Goal: Task Accomplishment & Management: Use online tool/utility

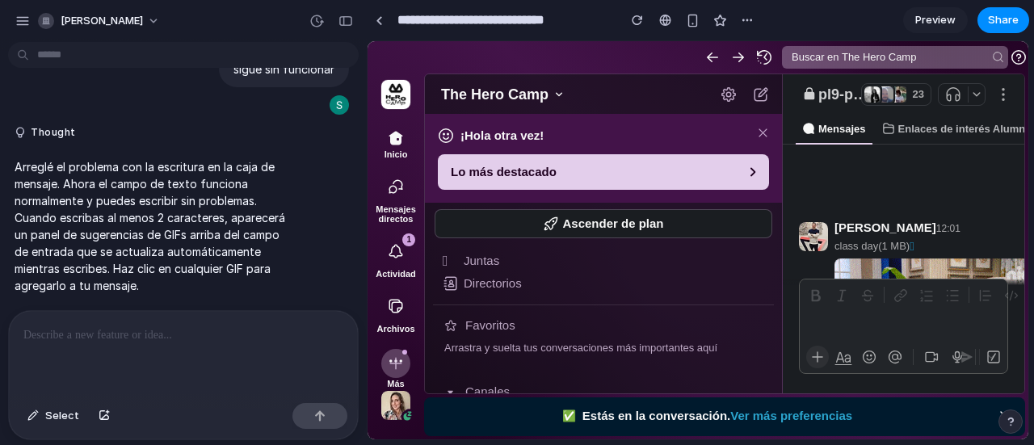
click at [494, 412] on div "Estás en la conversación. Ver más preferencias" at bounding box center [707, 416] width 535 height 18
click at [838, 313] on div "Enviar un mensaje a pl9-product-heroes-remote" at bounding box center [904, 325] width 208 height 31
click at [840, 312] on div "Enviar un mensaje a pl9-product-heroes-remote" at bounding box center [904, 325] width 208 height 31
click at [843, 314] on div "Enviar un mensaje a pl9-product-heroes-remote" at bounding box center [904, 325] width 208 height 31
